Goal: Entertainment & Leisure: Browse casually

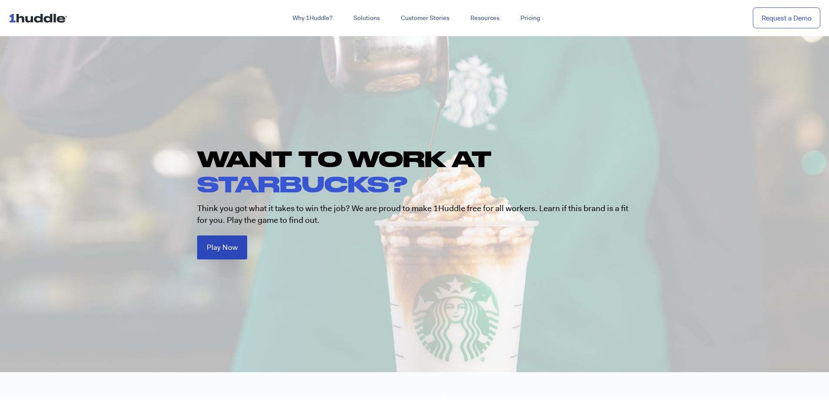
click at [223, 244] on span "Play Now" at bounding box center [222, 247] width 31 height 7
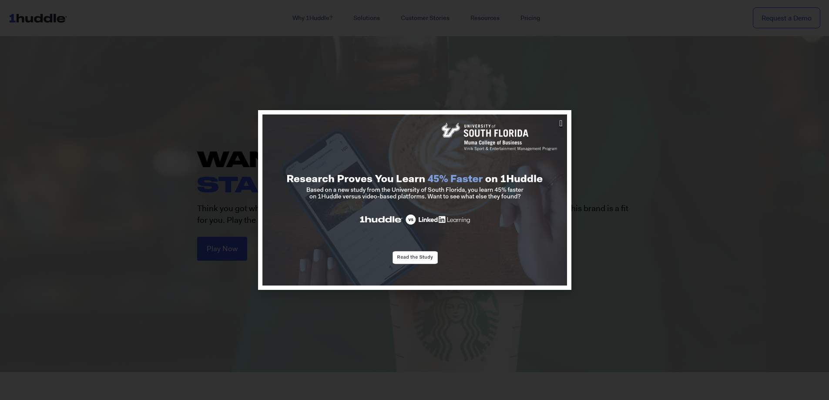
click at [560, 123] on icon "Close" at bounding box center [561, 123] width 3 height 9
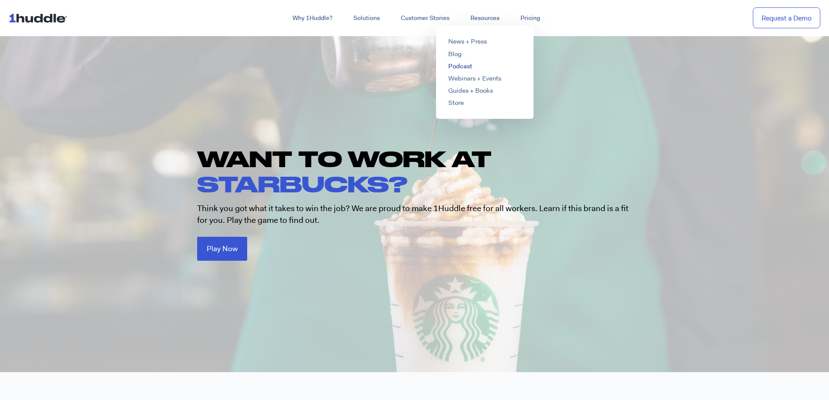
click at [457, 65] on link "Podcast" at bounding box center [460, 66] width 24 height 9
